Goal: Find specific page/section: Find specific page/section

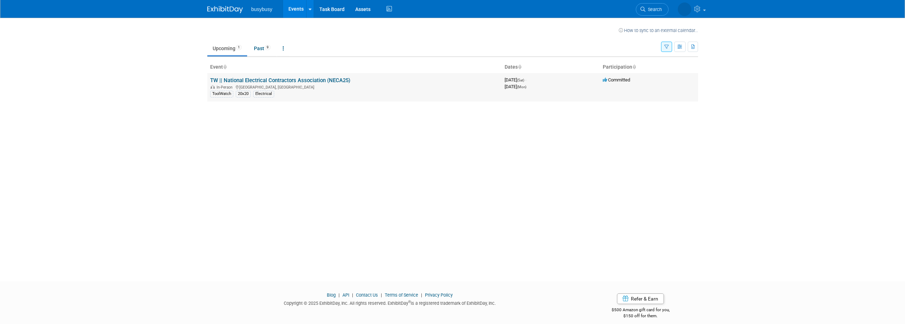
click at [313, 79] on link "TW || National Electrical Contractors Association (NECA25)" at bounding box center [280, 80] width 140 height 6
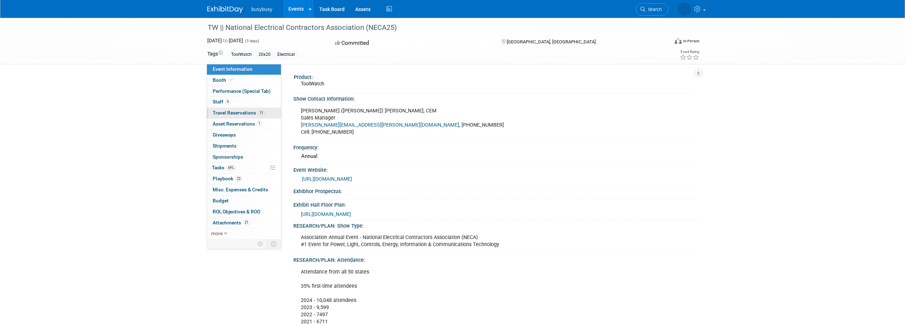
click at [245, 109] on link "11 Travel Reservations 11" at bounding box center [244, 113] width 74 height 11
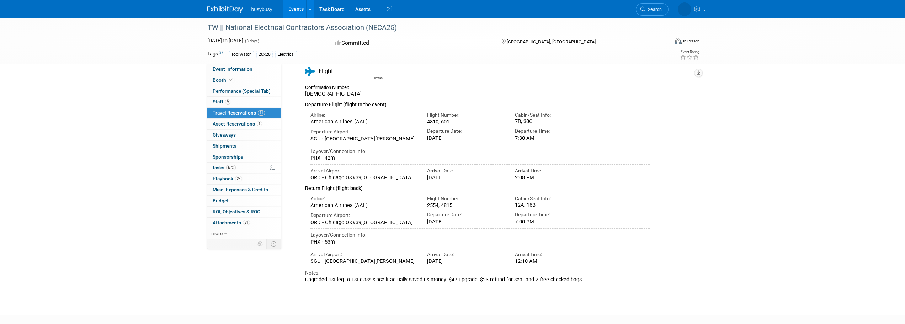
scroll to position [1898, 0]
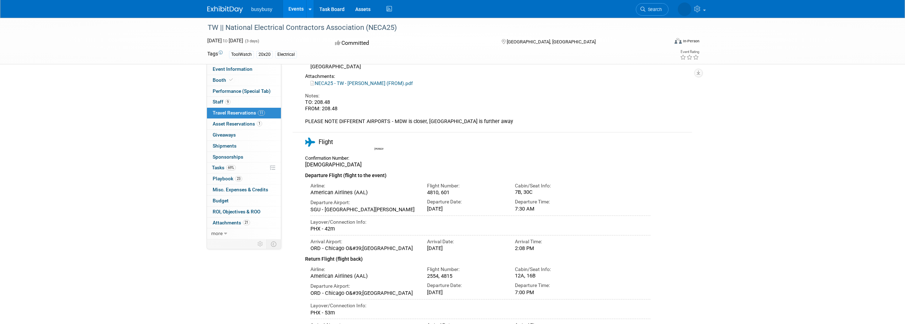
click at [349, 86] on link "NECA25 - TW - [PERSON_NAME] (FROM).pdf" at bounding box center [361, 83] width 102 height 6
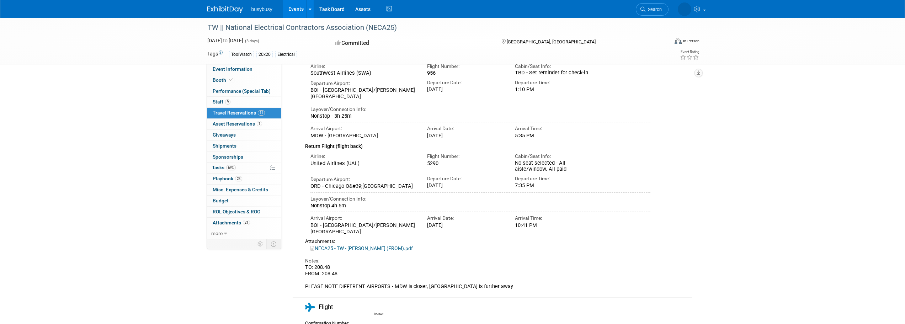
scroll to position [1721, 0]
